Goal: Task Accomplishment & Management: Complete application form

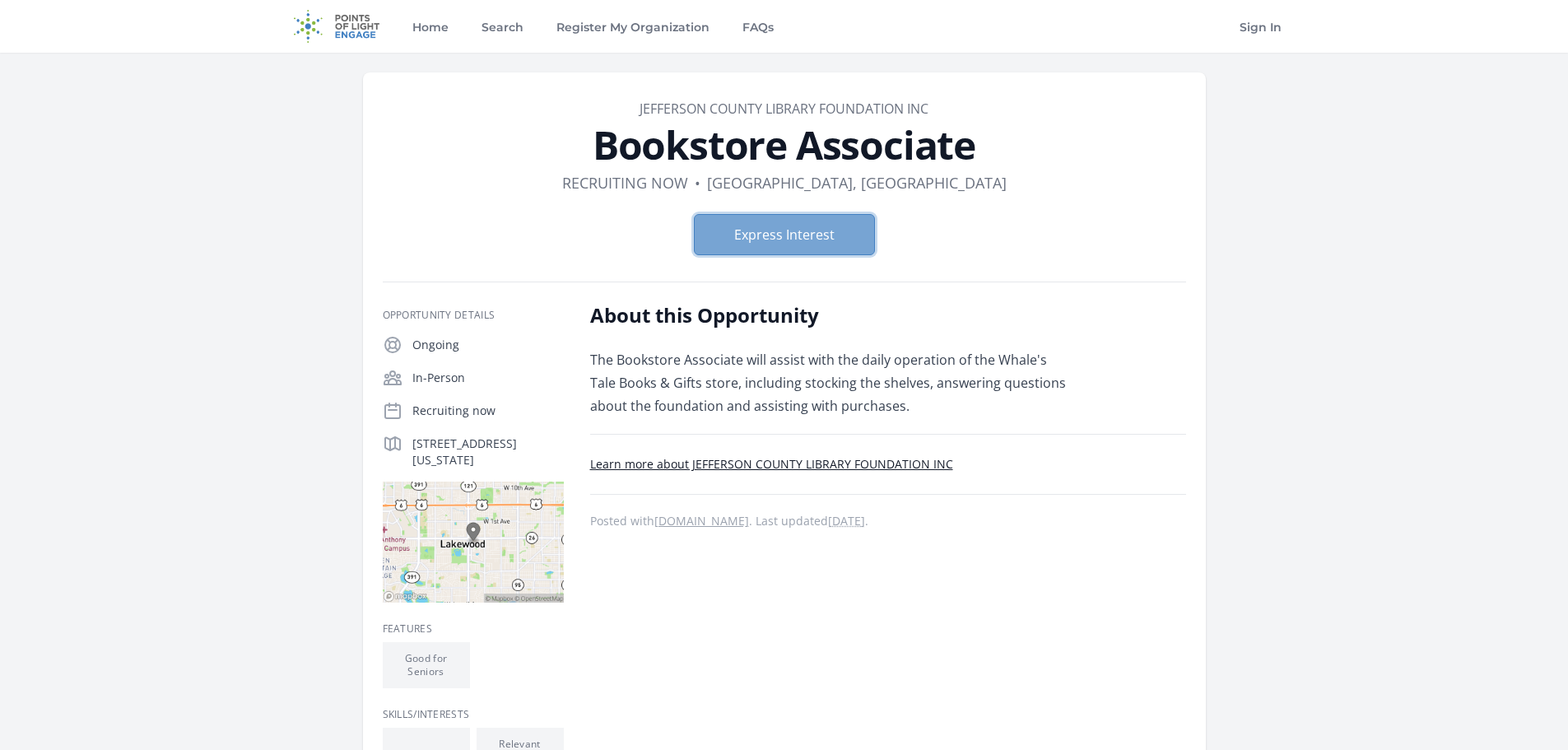
click at [786, 234] on button "Express Interest" at bounding box center [784, 235] width 181 height 41
click at [769, 236] on button "Express Interest" at bounding box center [784, 235] width 181 height 41
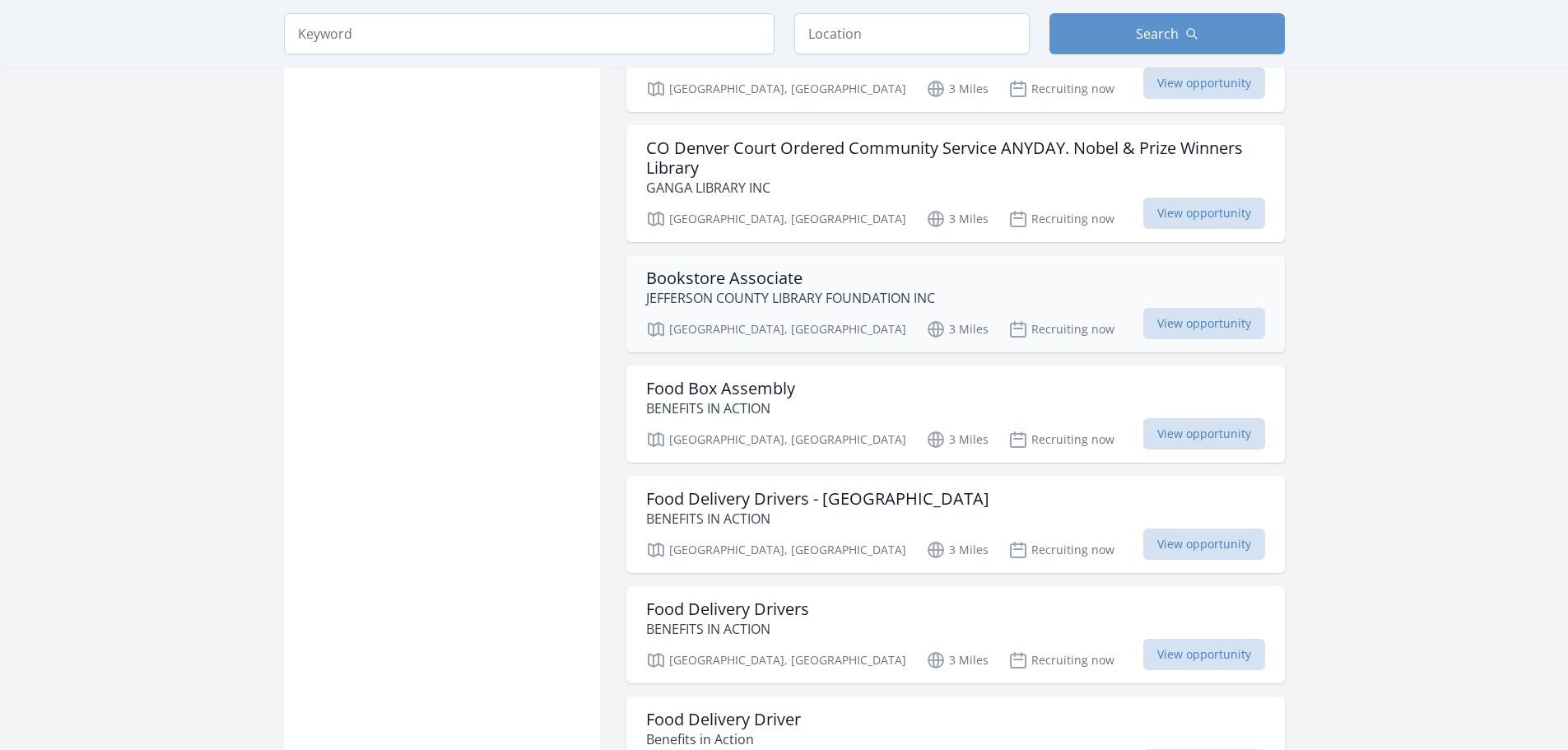
scroll to position [1317, 0]
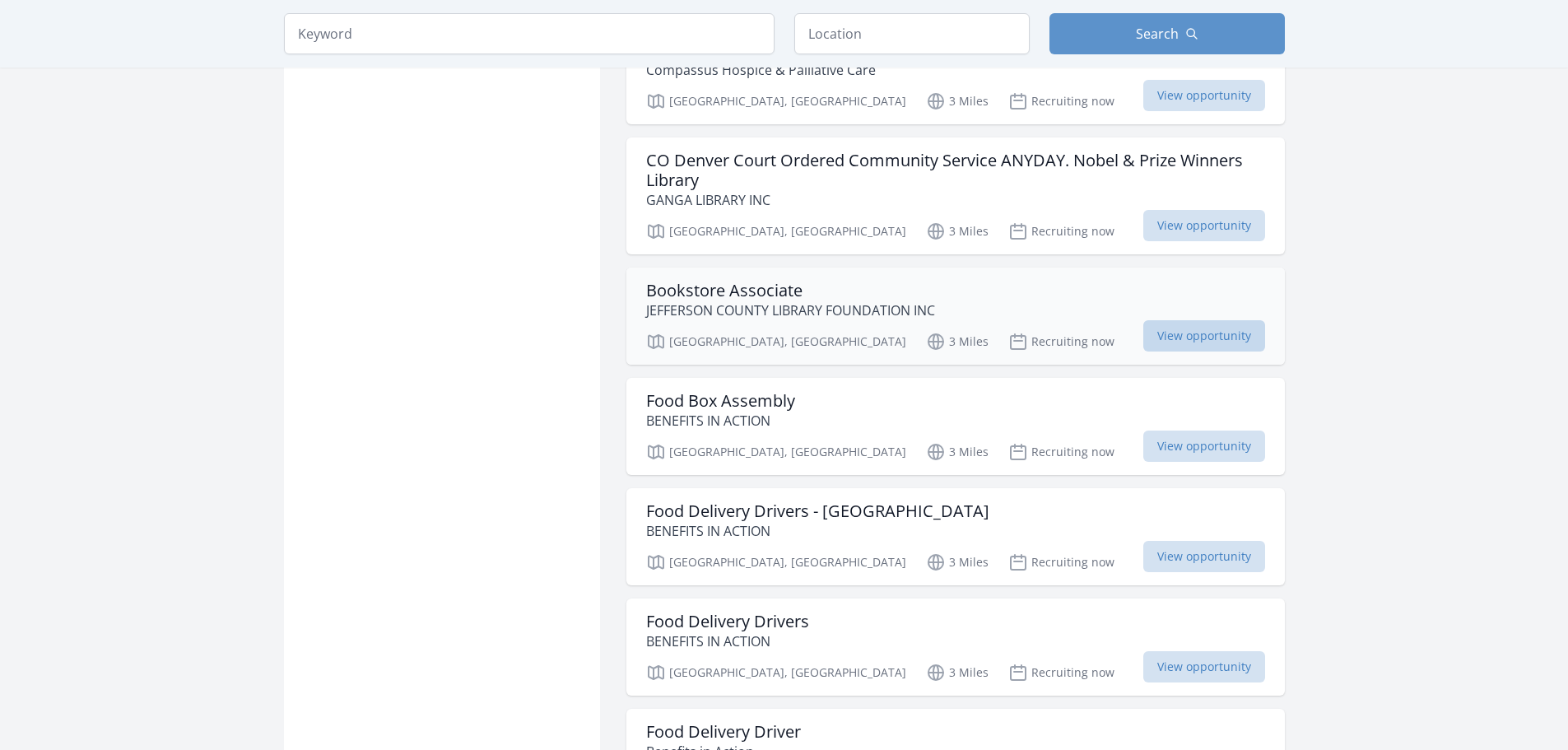
click at [1214, 332] on span "View opportunity" at bounding box center [1205, 336] width 122 height 31
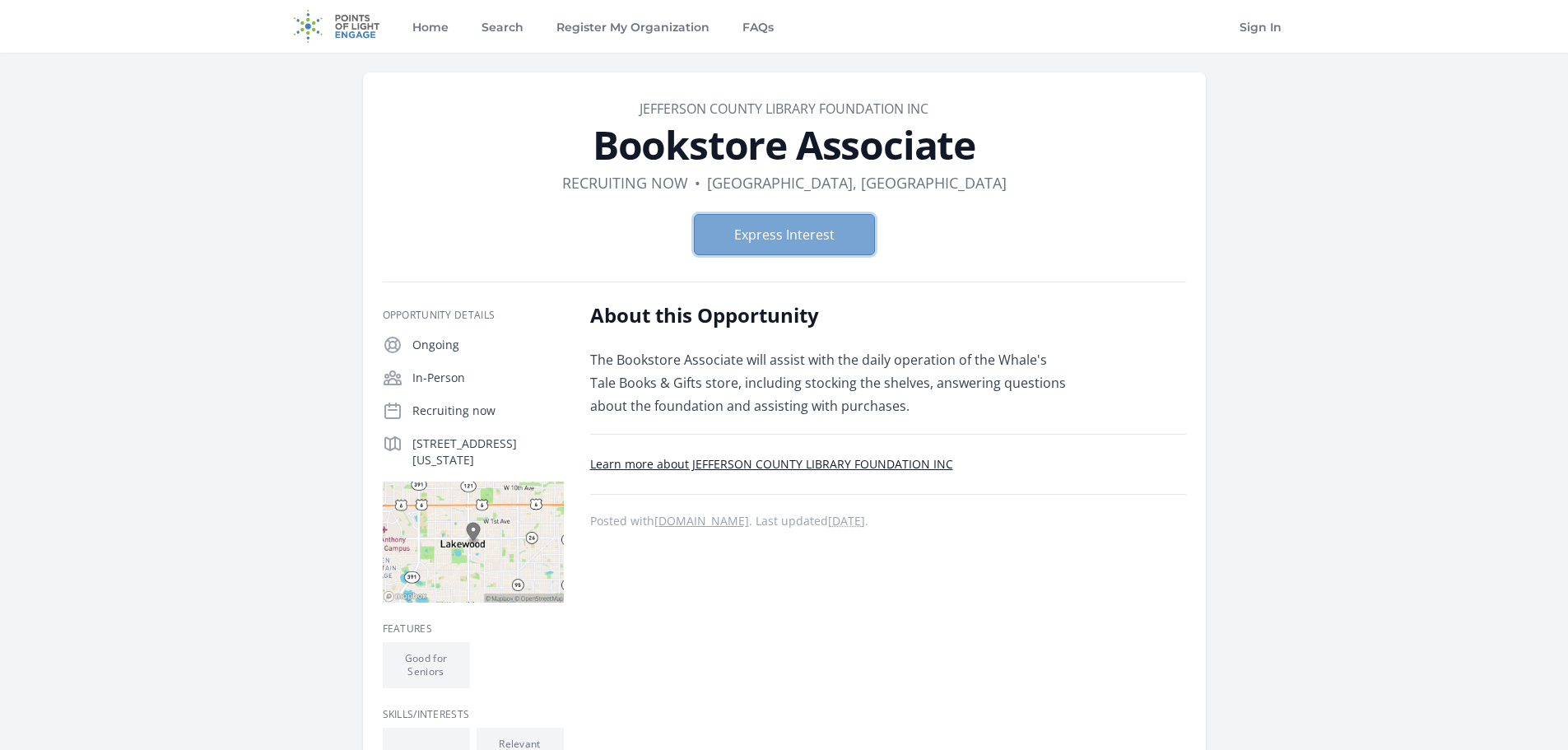
click at [759, 239] on button "Express Interest" at bounding box center [784, 235] width 181 height 41
